Goal: Find specific page/section: Find specific page/section

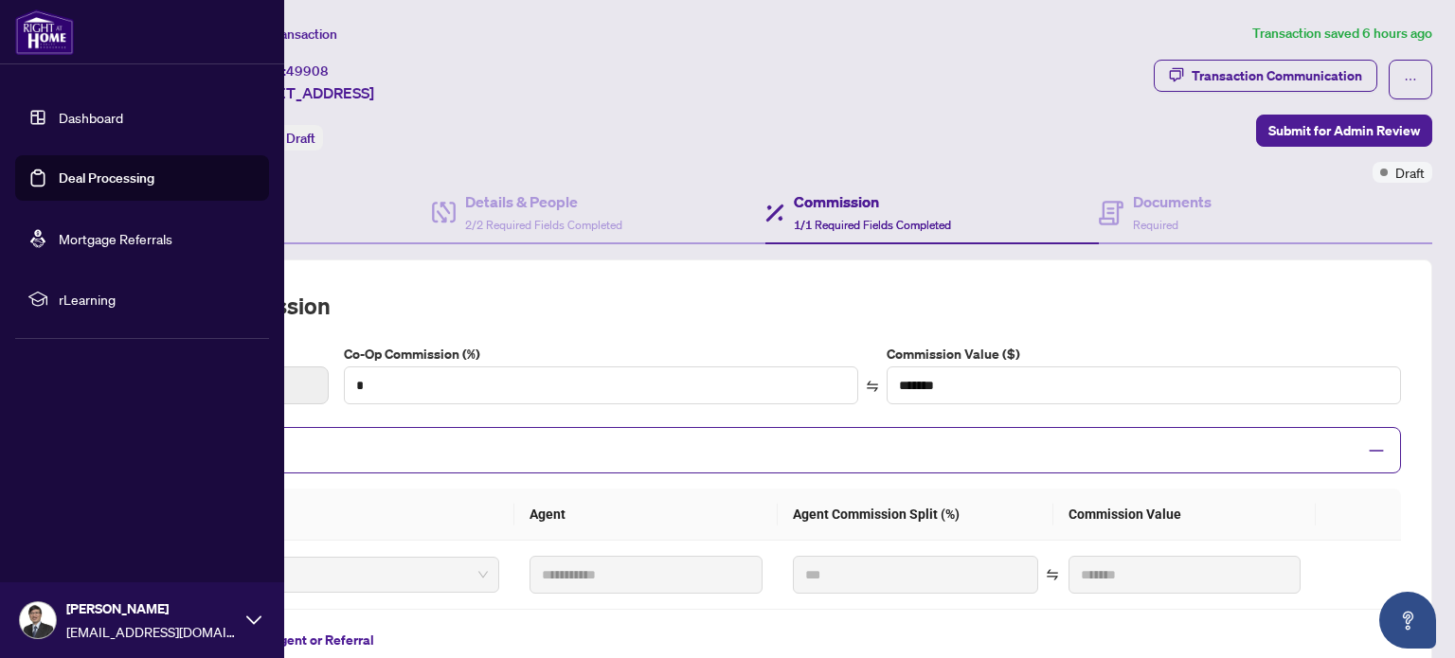
click at [76, 117] on link "Dashboard" at bounding box center [91, 117] width 64 height 17
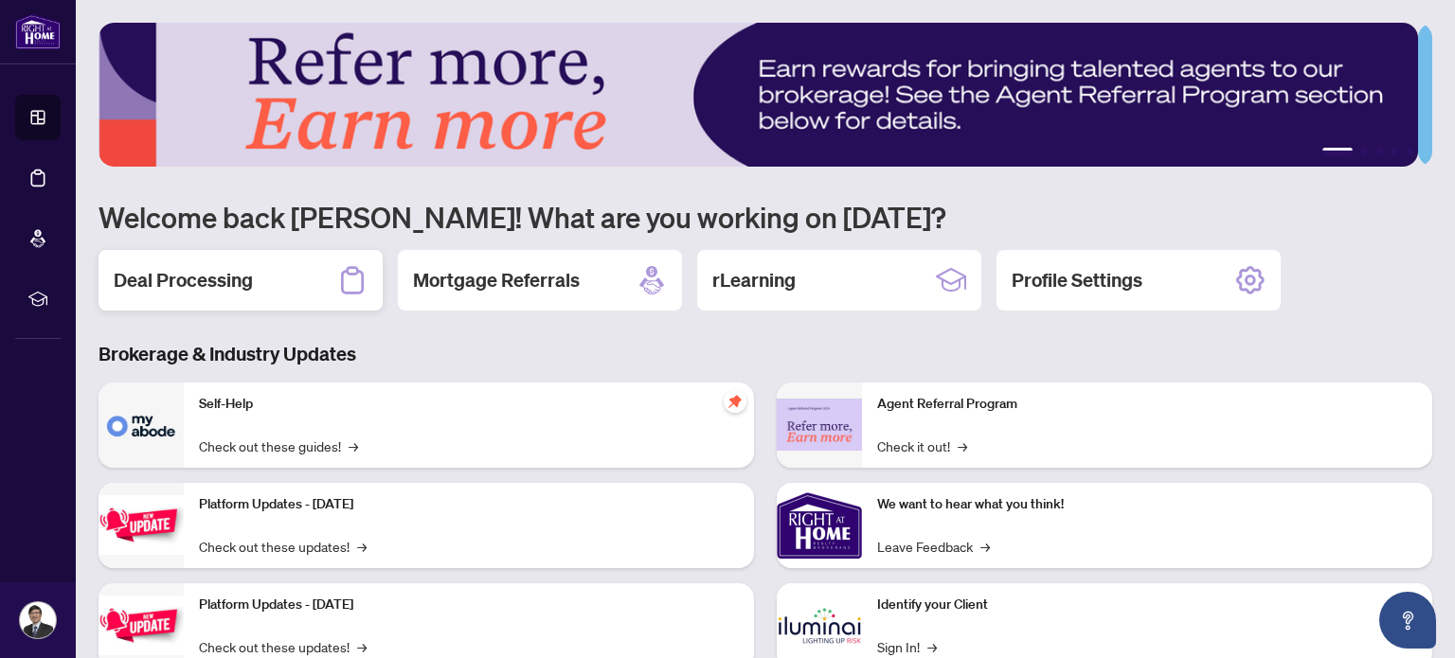
click at [292, 279] on div "Deal Processing" at bounding box center [241, 280] width 284 height 61
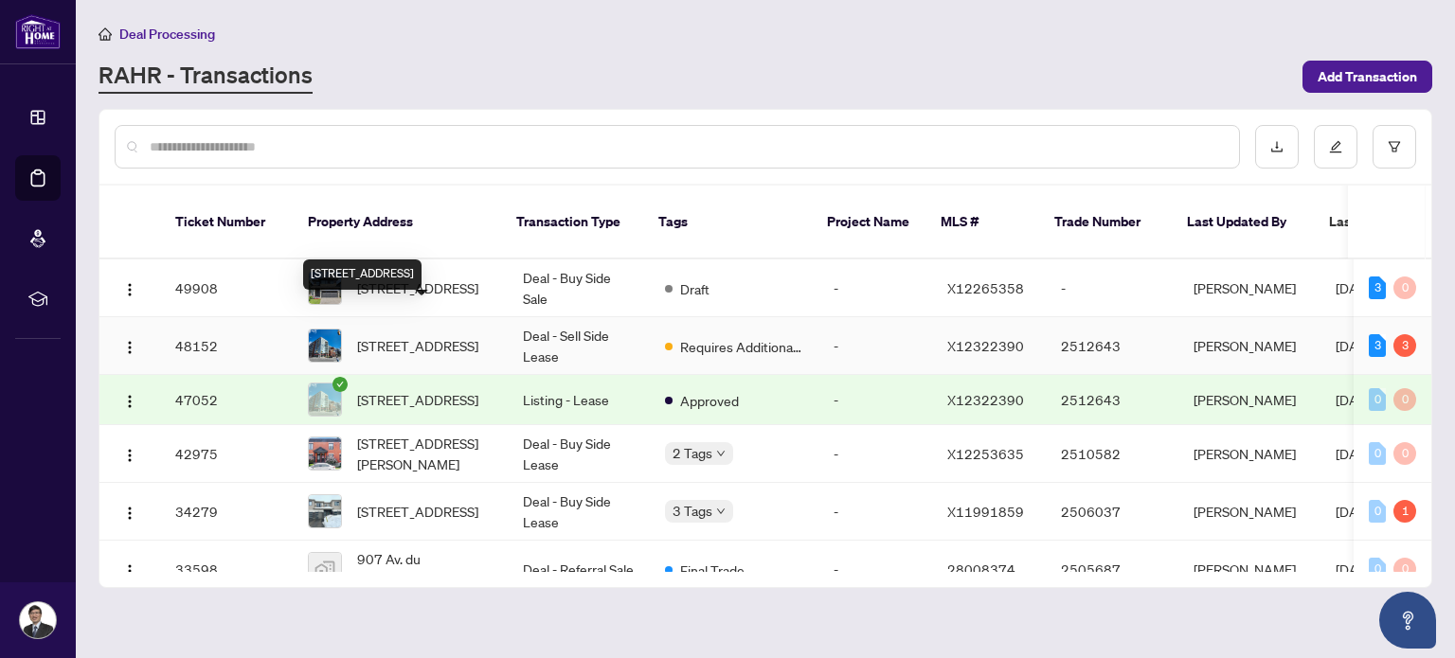
click at [431, 335] on span "[STREET_ADDRESS]" at bounding box center [417, 345] width 121 height 21
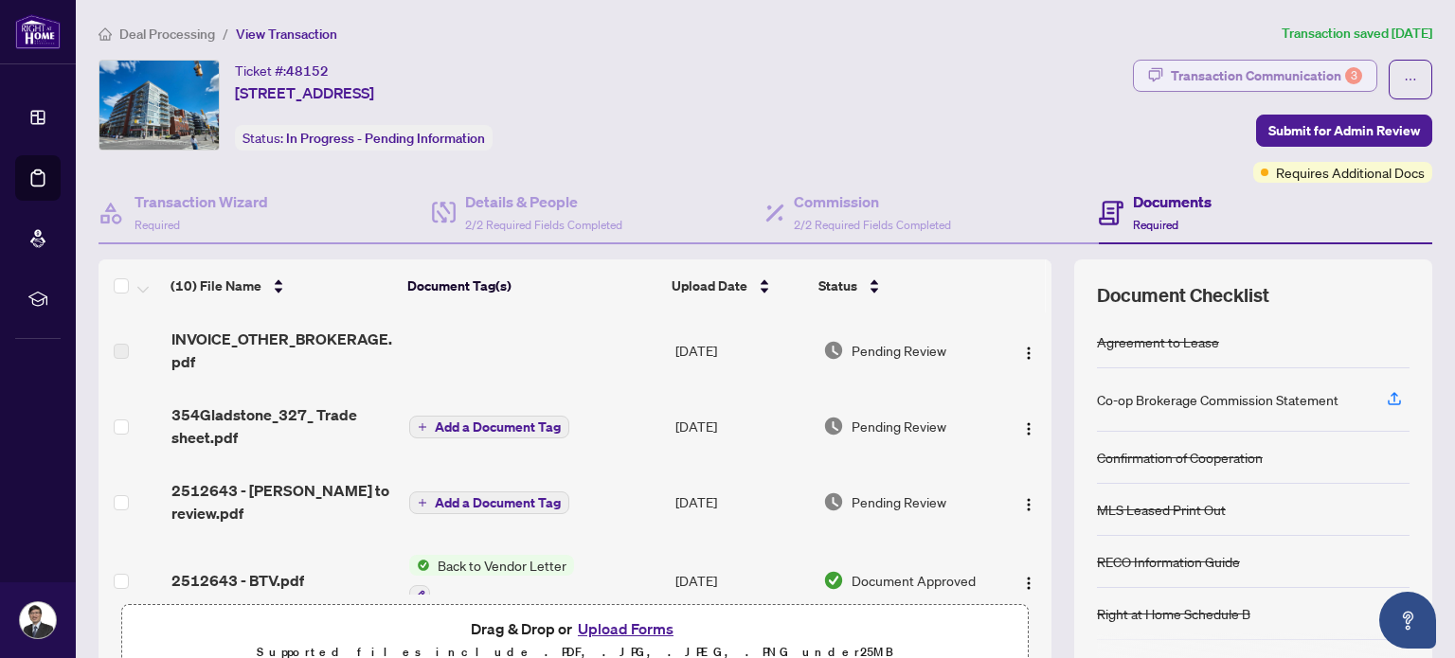
click at [1293, 80] on div "Transaction Communication 3" at bounding box center [1266, 76] width 191 height 30
type textarea "**********"
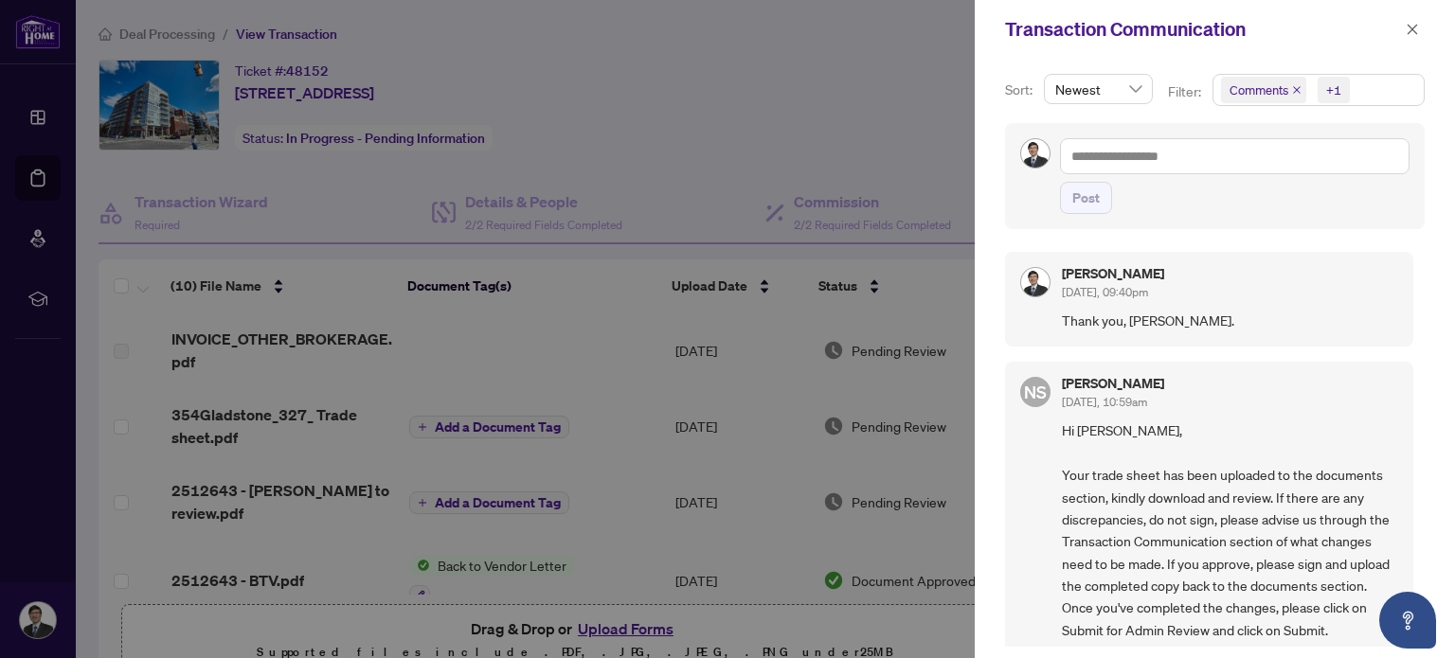
click at [519, 352] on div at bounding box center [727, 329] width 1455 height 658
click at [322, 333] on div at bounding box center [727, 329] width 1455 height 658
click at [1411, 34] on icon "close" at bounding box center [1412, 29] width 13 height 13
